Goal: Information Seeking & Learning: Learn about a topic

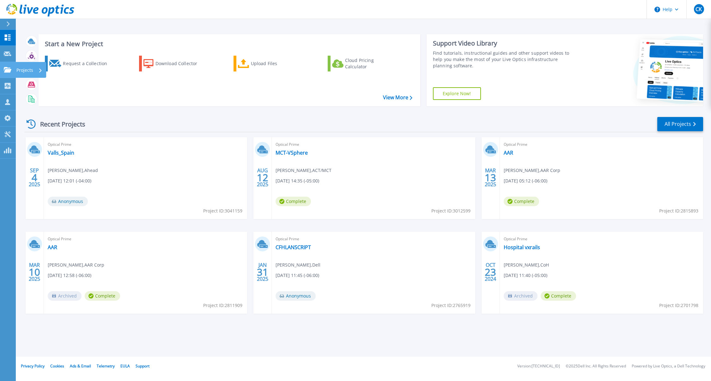
click at [6, 75] on link "Projects Projects" at bounding box center [8, 70] width 16 height 16
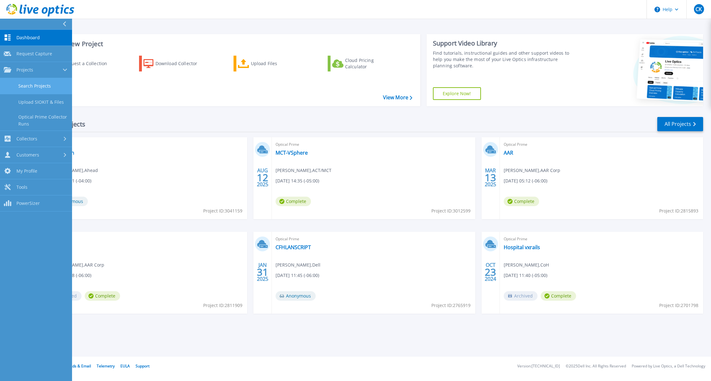
click at [31, 93] on link "Search Projects" at bounding box center [36, 86] width 72 height 16
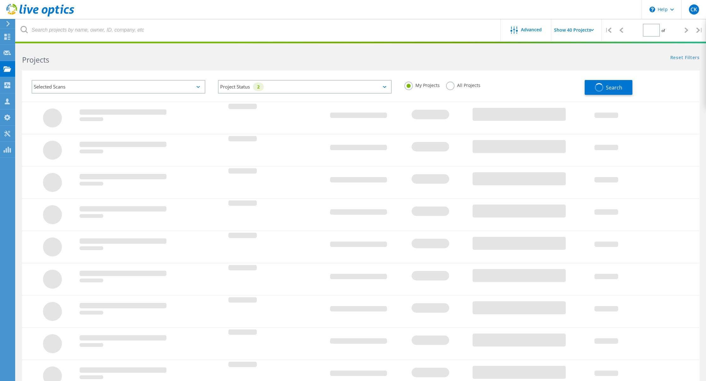
type input "2"
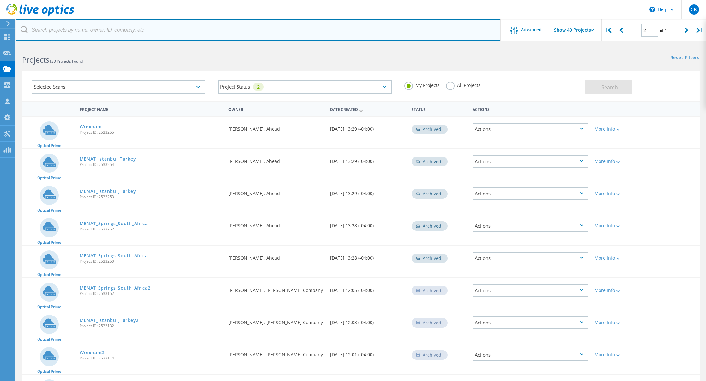
click at [125, 26] on input "text" at bounding box center [258, 30] width 485 height 22
type input "aar"
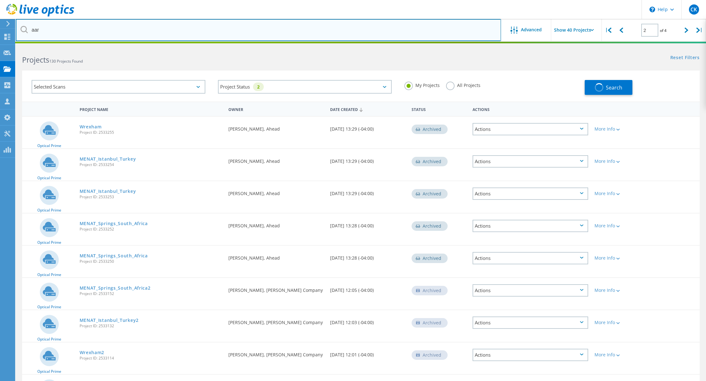
type input "1"
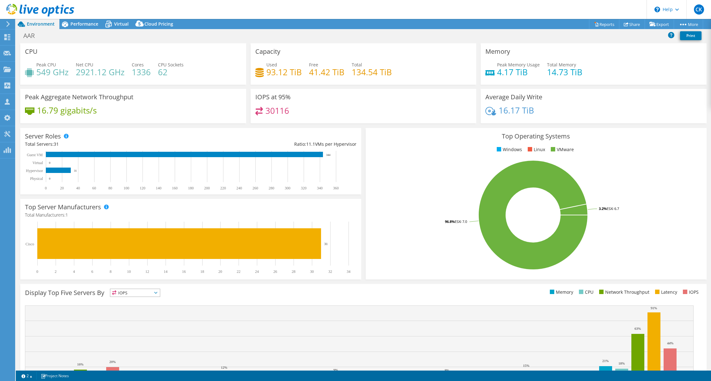
select select "USWest"
select select "USD"
click at [88, 24] on span "Performance" at bounding box center [84, 24] width 28 height 6
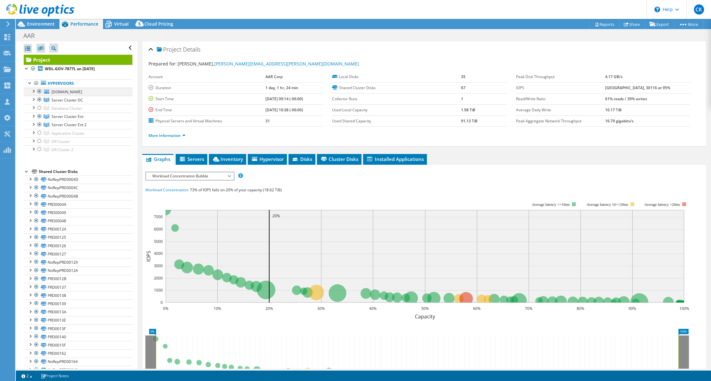
click at [32, 92] on div at bounding box center [33, 91] width 6 height 6
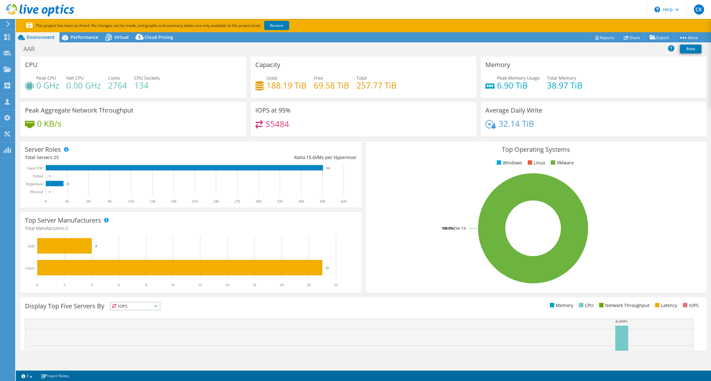
select select "USD"
click at [90, 38] on span "Performance" at bounding box center [84, 37] width 28 height 6
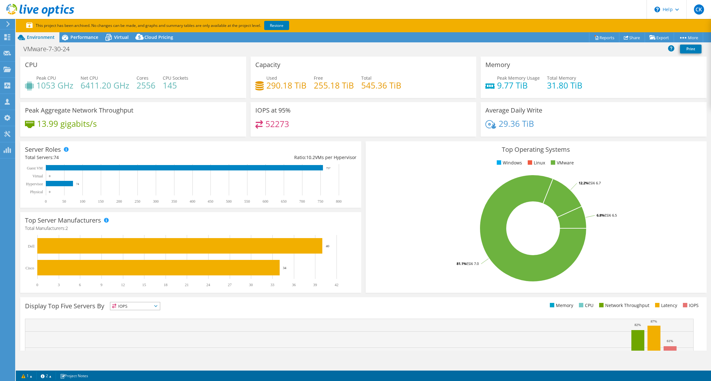
select select "USD"
click at [75, 34] on span "Performance" at bounding box center [84, 37] width 28 height 6
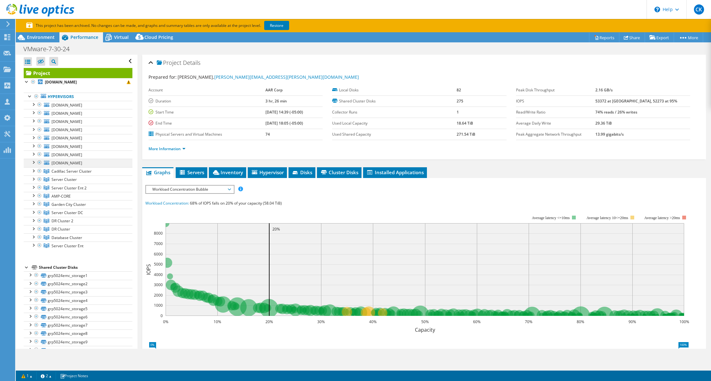
click at [36, 164] on div at bounding box center [33, 162] width 6 height 6
click at [37, 155] on div at bounding box center [39, 154] width 6 height 8
click at [33, 155] on div at bounding box center [33, 153] width 6 height 6
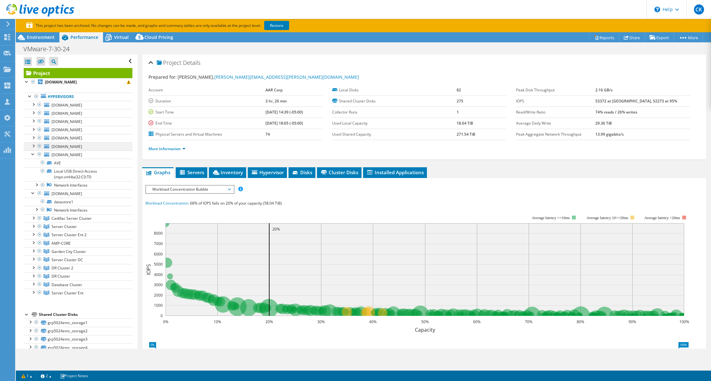
click at [33, 147] on div at bounding box center [33, 145] width 6 height 6
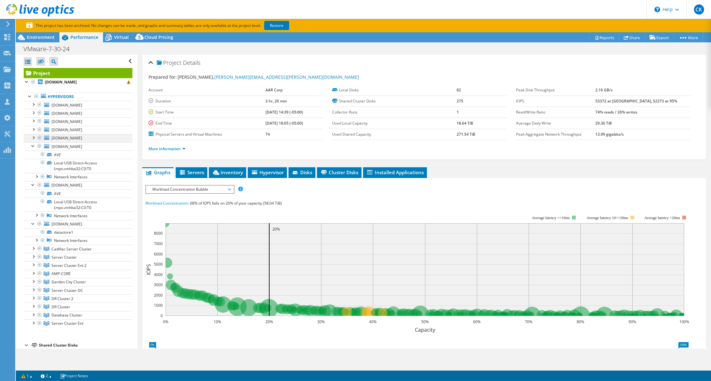
click at [38, 138] on div at bounding box center [39, 138] width 6 height 8
click at [70, 150] on link "[DOMAIN_NAME]" at bounding box center [78, 146] width 109 height 8
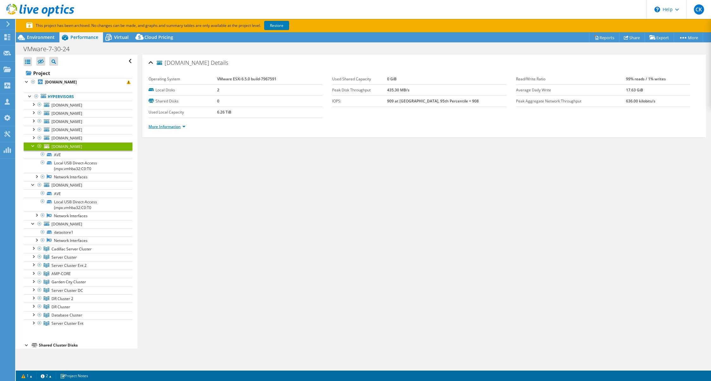
click at [169, 126] on link "More Information" at bounding box center [166, 126] width 37 height 5
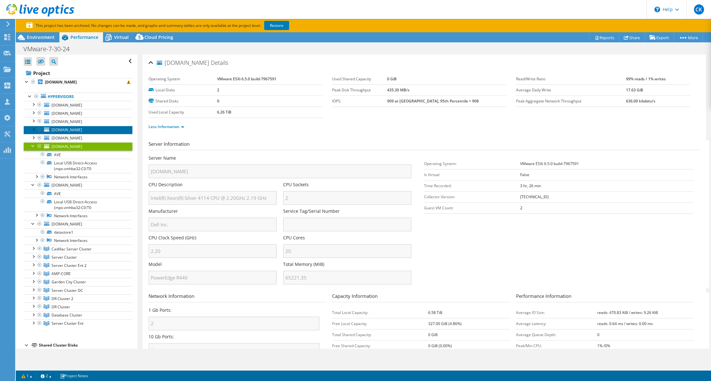
click at [70, 128] on span "[DOMAIN_NAME]" at bounding box center [67, 129] width 31 height 5
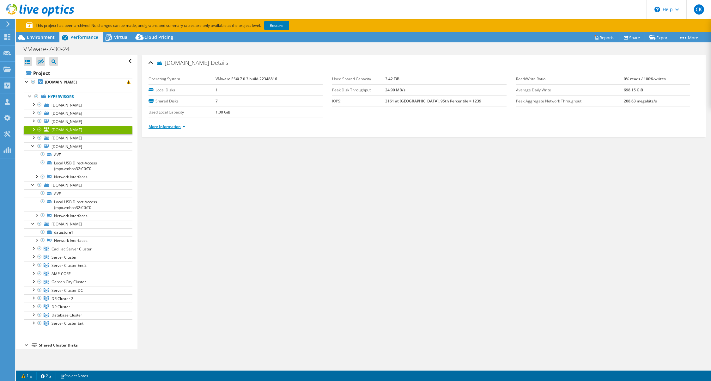
click at [168, 125] on link "More Information" at bounding box center [166, 126] width 37 height 5
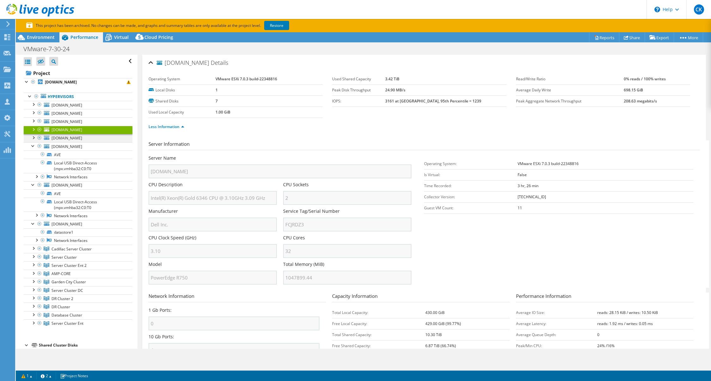
click at [34, 138] on div at bounding box center [33, 137] width 6 height 6
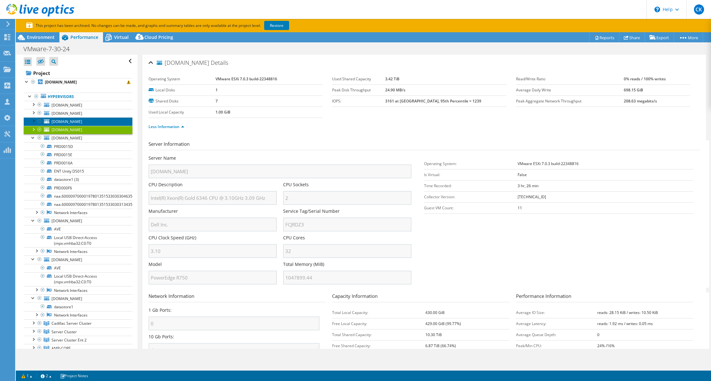
click at [63, 124] on span "[DOMAIN_NAME]" at bounding box center [67, 121] width 31 height 5
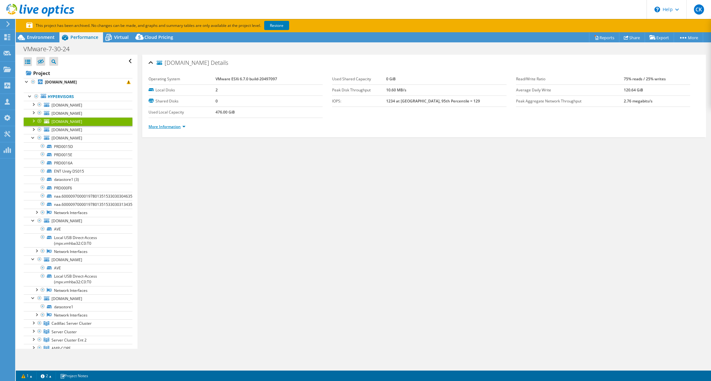
click at [164, 129] on link "More Information" at bounding box center [166, 126] width 37 height 5
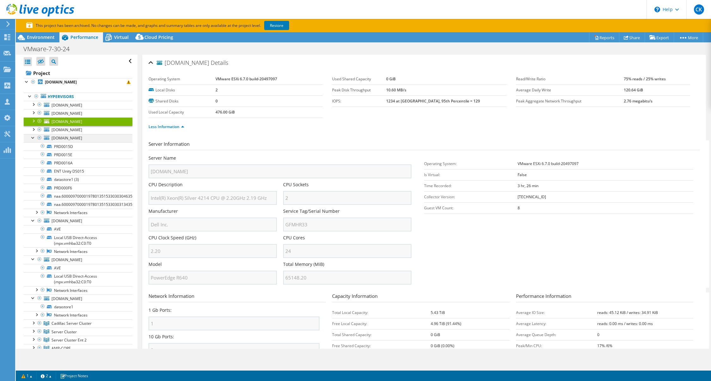
click at [32, 137] on div at bounding box center [33, 137] width 6 height 6
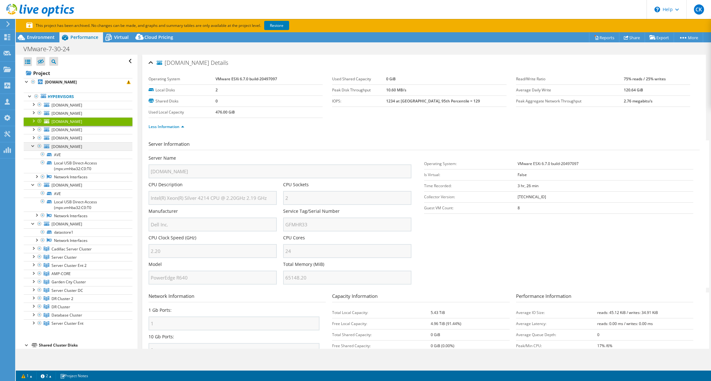
click at [33, 144] on div at bounding box center [33, 145] width 6 height 6
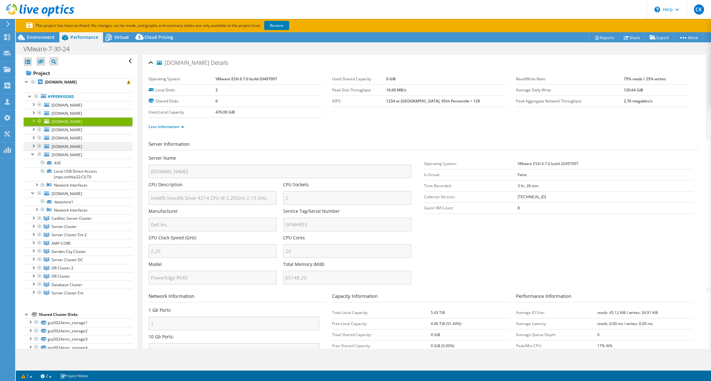
click at [31, 147] on div at bounding box center [33, 145] width 6 height 6
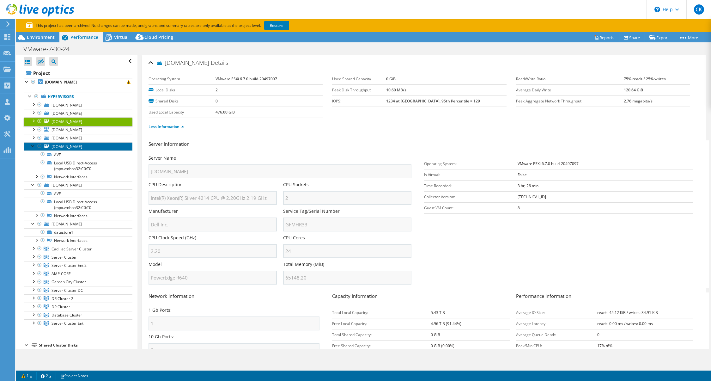
click at [73, 149] on link "[DOMAIN_NAME]" at bounding box center [78, 146] width 109 height 8
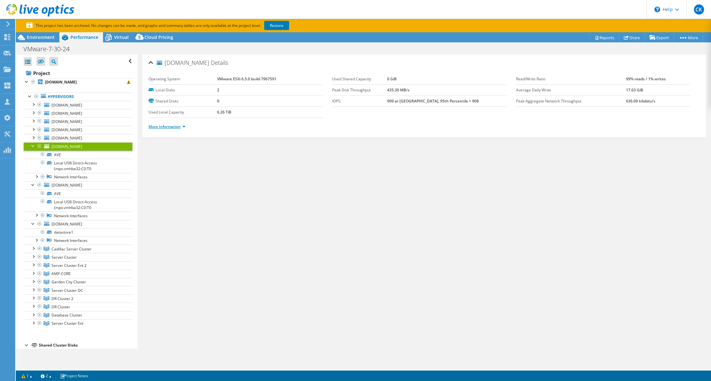
click at [183, 124] on link "More Information" at bounding box center [166, 126] width 37 height 5
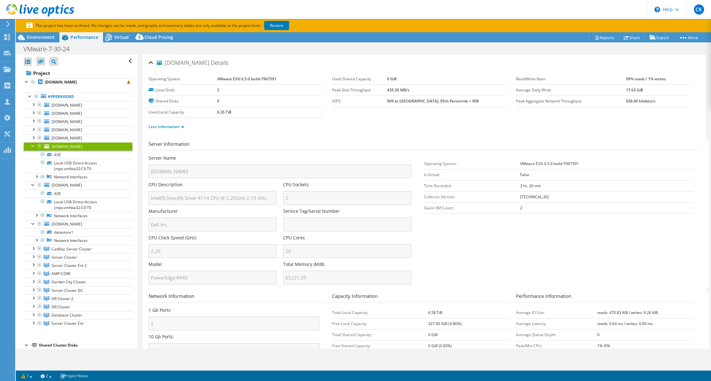
click at [34, 147] on div at bounding box center [33, 145] width 6 height 6
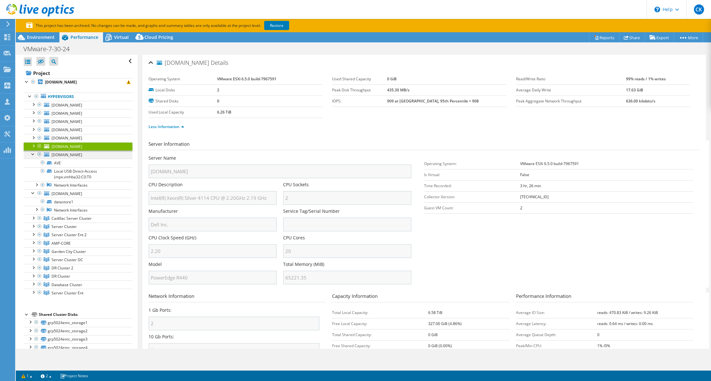
click at [35, 157] on div at bounding box center [33, 153] width 6 height 6
click at [33, 163] on div at bounding box center [33, 162] width 6 height 6
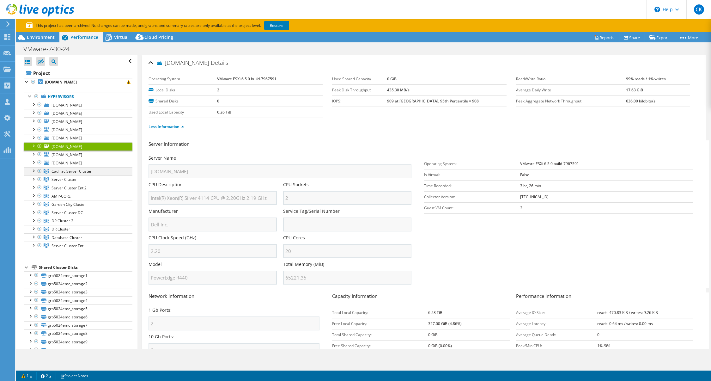
click at [34, 169] on div at bounding box center [33, 170] width 6 height 6
click at [66, 178] on link "[DOMAIN_NAME]" at bounding box center [78, 179] width 109 height 8
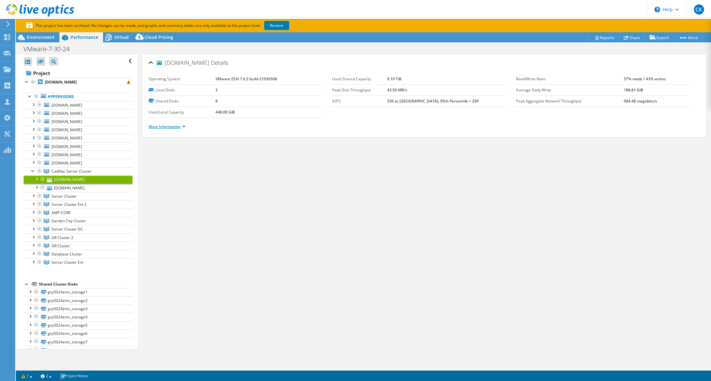
click at [163, 124] on link "More Information" at bounding box center [166, 126] width 37 height 5
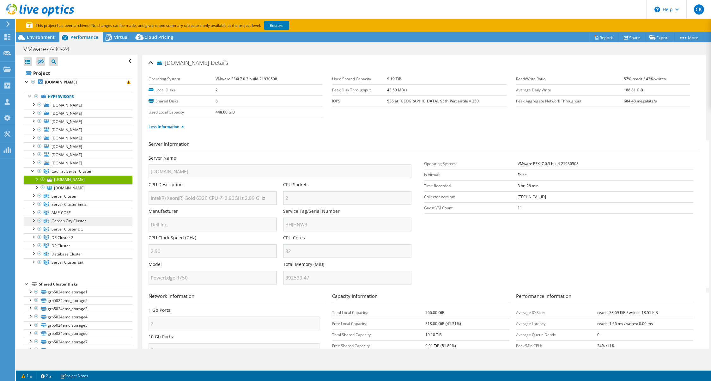
click at [62, 221] on span "Garden City Cluster" at bounding box center [69, 220] width 34 height 5
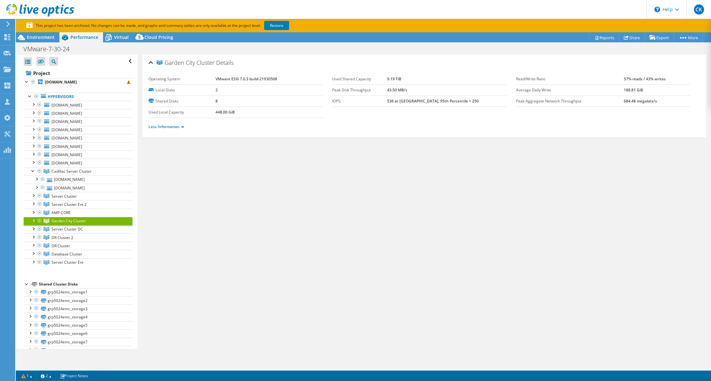
click at [34, 217] on div at bounding box center [33, 220] width 6 height 6
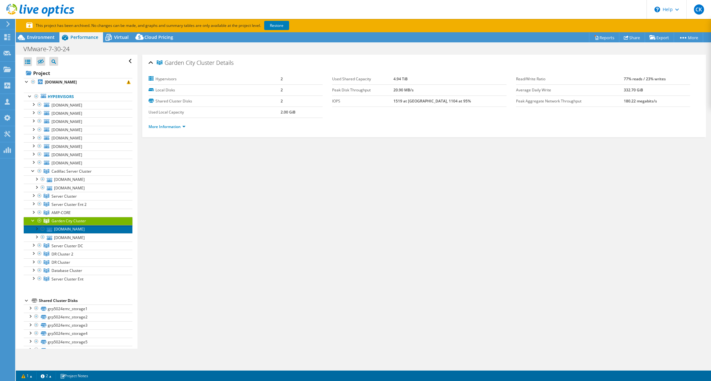
click at [75, 227] on link "[DOMAIN_NAME]" at bounding box center [78, 229] width 109 height 8
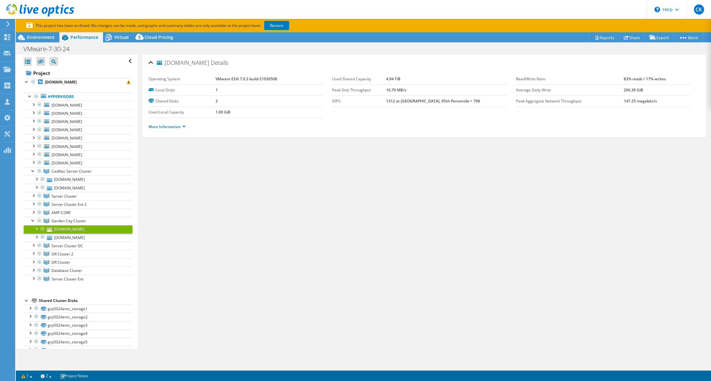
click at [169, 123] on li "More Information" at bounding box center [168, 126] width 41 height 7
click at [165, 132] on div "More Information" at bounding box center [423, 127] width 551 height 18
click at [165, 130] on li "More Information" at bounding box center [168, 126] width 41 height 7
click at [166, 128] on link "More Information" at bounding box center [166, 126] width 37 height 5
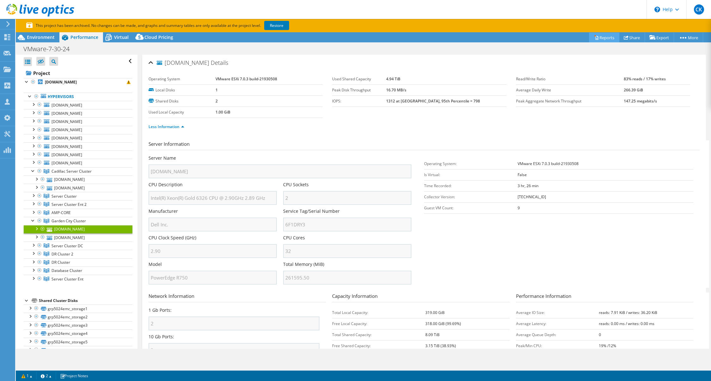
click at [602, 40] on link "Reports" at bounding box center [604, 38] width 30 height 10
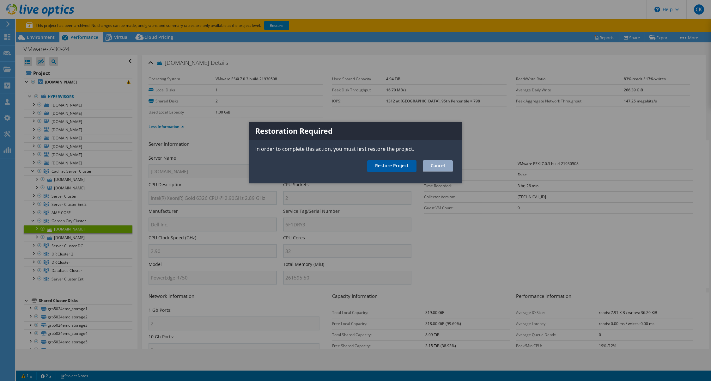
click at [391, 168] on link "Restore Project" at bounding box center [391, 166] width 49 height 12
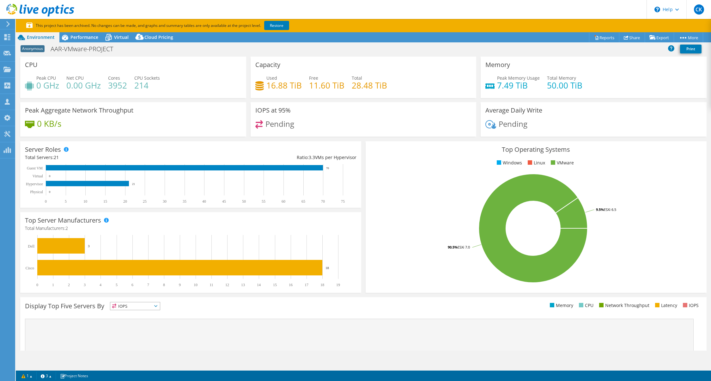
select select "USD"
click at [75, 39] on span "Performance" at bounding box center [84, 37] width 28 height 6
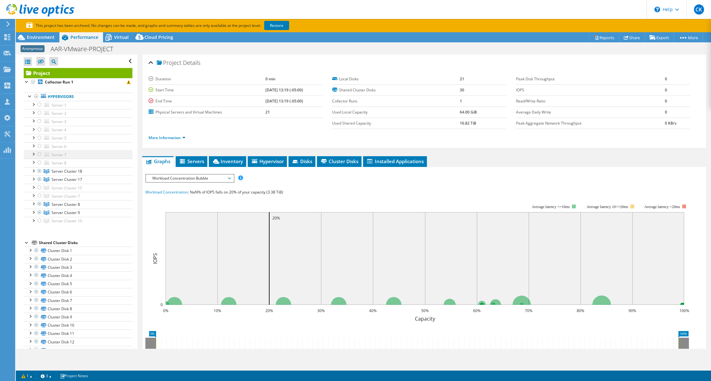
click at [33, 152] on div at bounding box center [33, 153] width 6 height 6
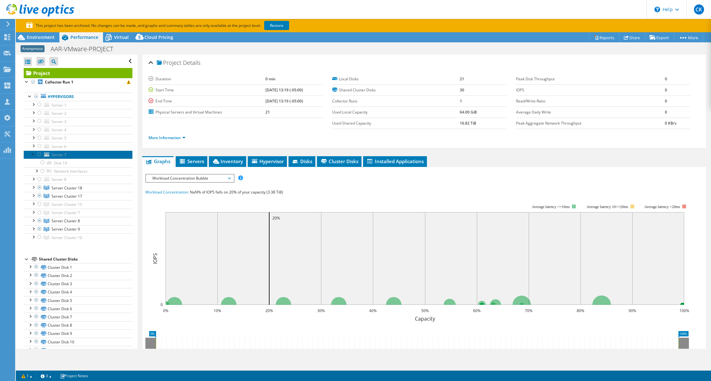
click at [62, 154] on span "Server 7" at bounding box center [59, 154] width 15 height 5
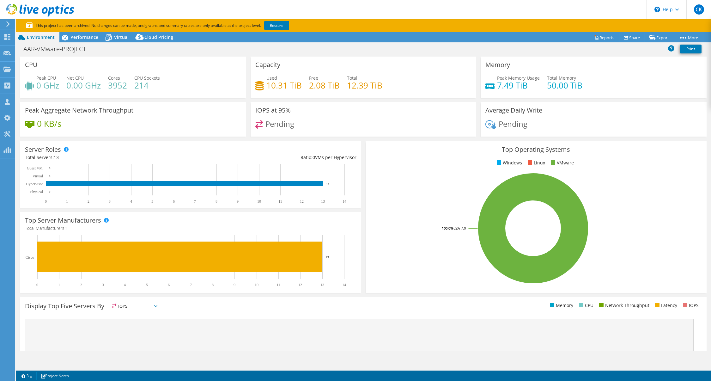
select select "USD"
click at [67, 38] on icon at bounding box center [65, 38] width 6 height 6
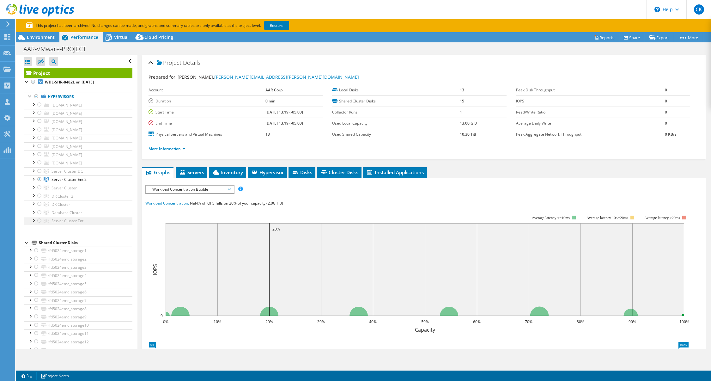
click at [33, 221] on div at bounding box center [33, 220] width 6 height 6
click at [31, 184] on div at bounding box center [33, 187] width 6 height 6
click at [83, 221] on link "[DOMAIN_NAME]" at bounding box center [78, 221] width 109 height 8
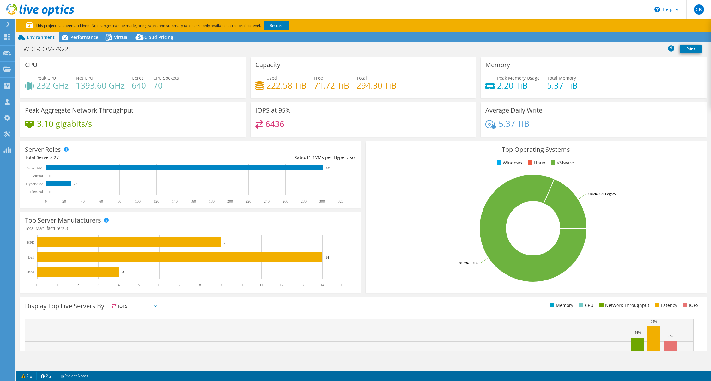
select select "USWest"
select select "USD"
click at [74, 38] on span "Performance" at bounding box center [84, 37] width 28 height 6
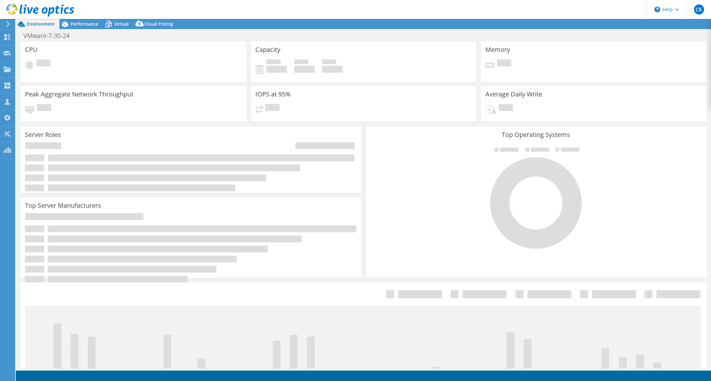
select select "USD"
